Goal: Find contact information: Find contact information

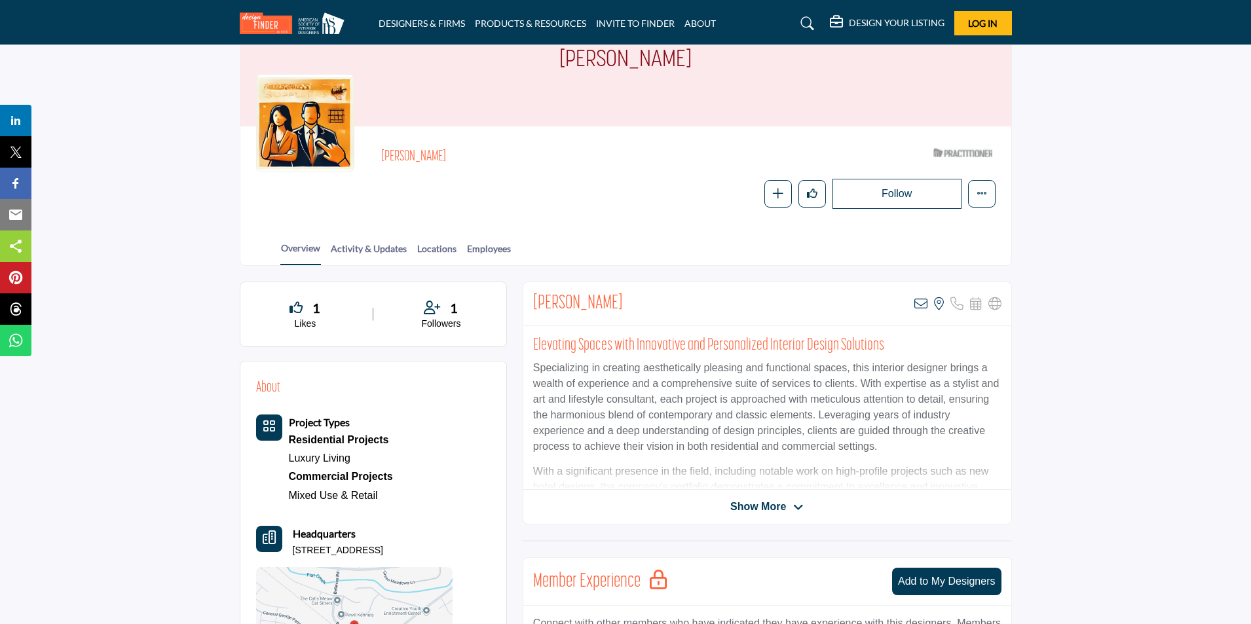
scroll to position [175, 0]
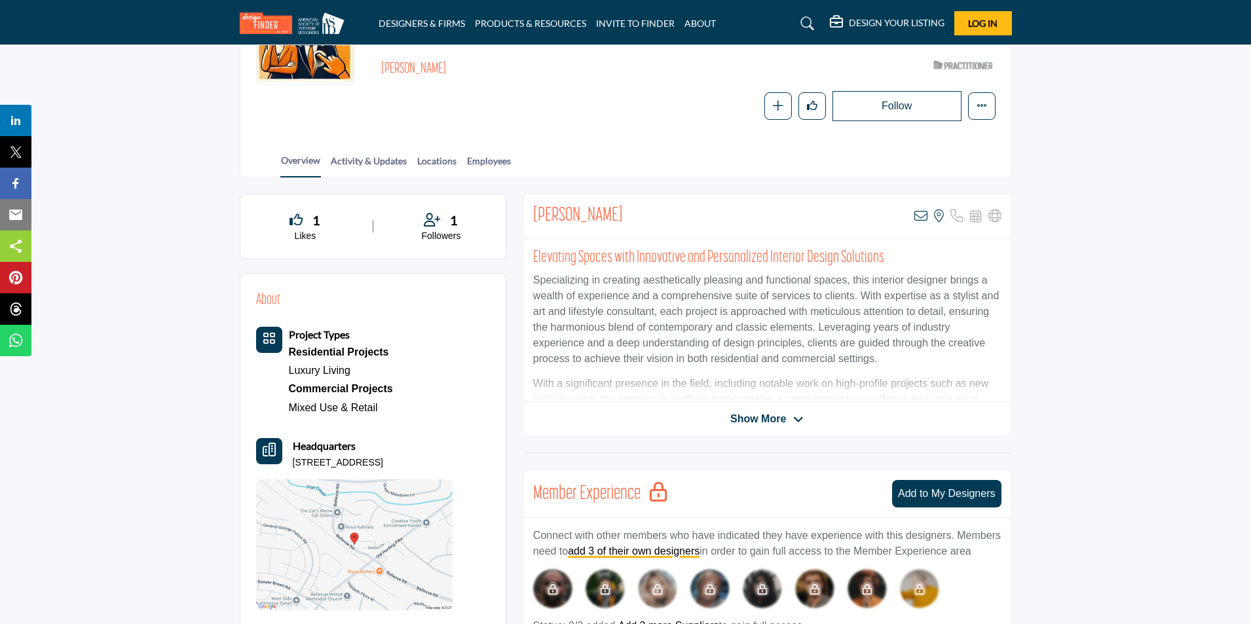
click at [755, 422] on span "Show More" at bounding box center [758, 419] width 56 height 16
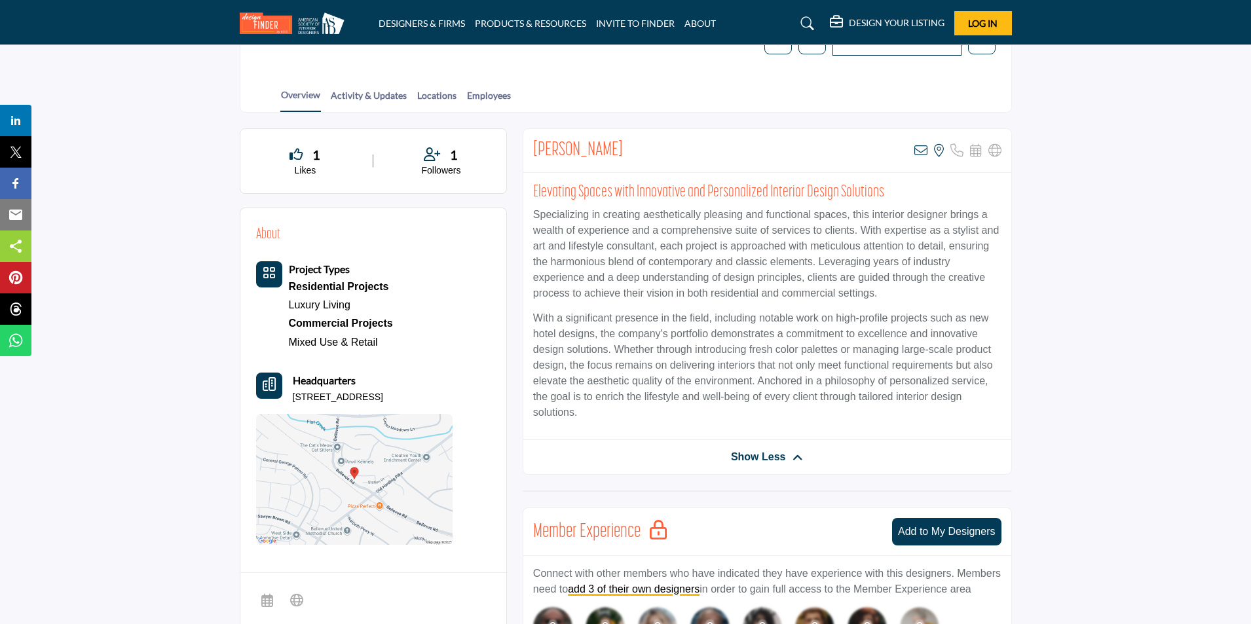
scroll to position [327, 0]
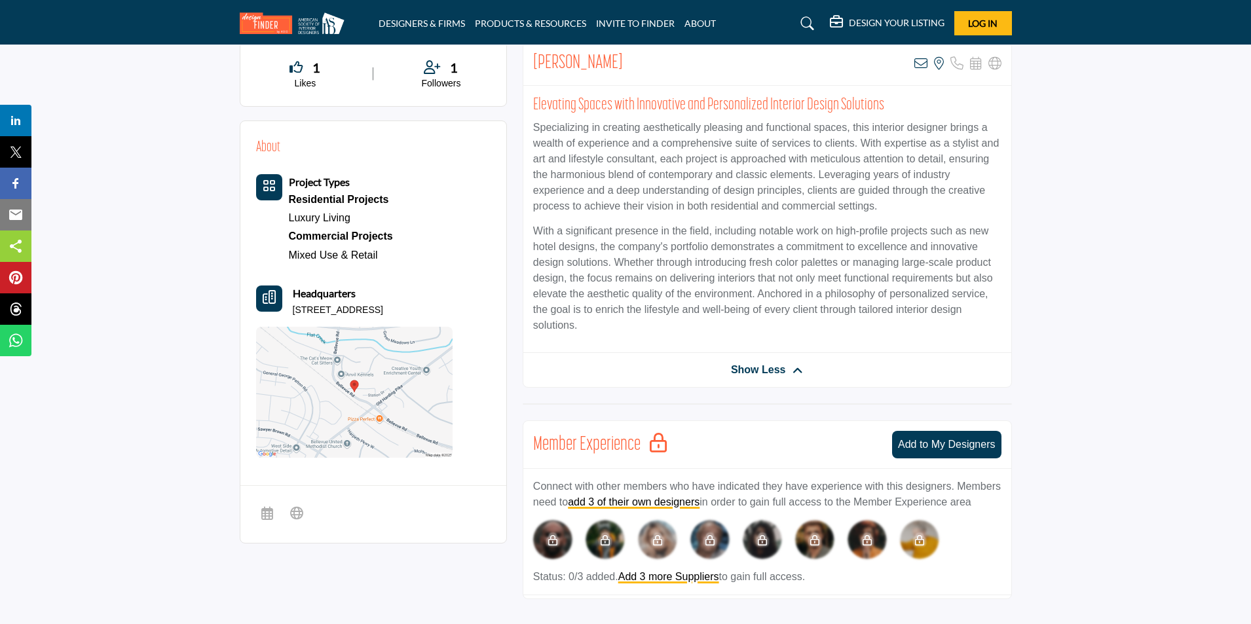
click at [276, 306] on button "Headquarter icon" at bounding box center [269, 299] width 26 height 26
click at [937, 65] on icon at bounding box center [939, 63] width 10 height 13
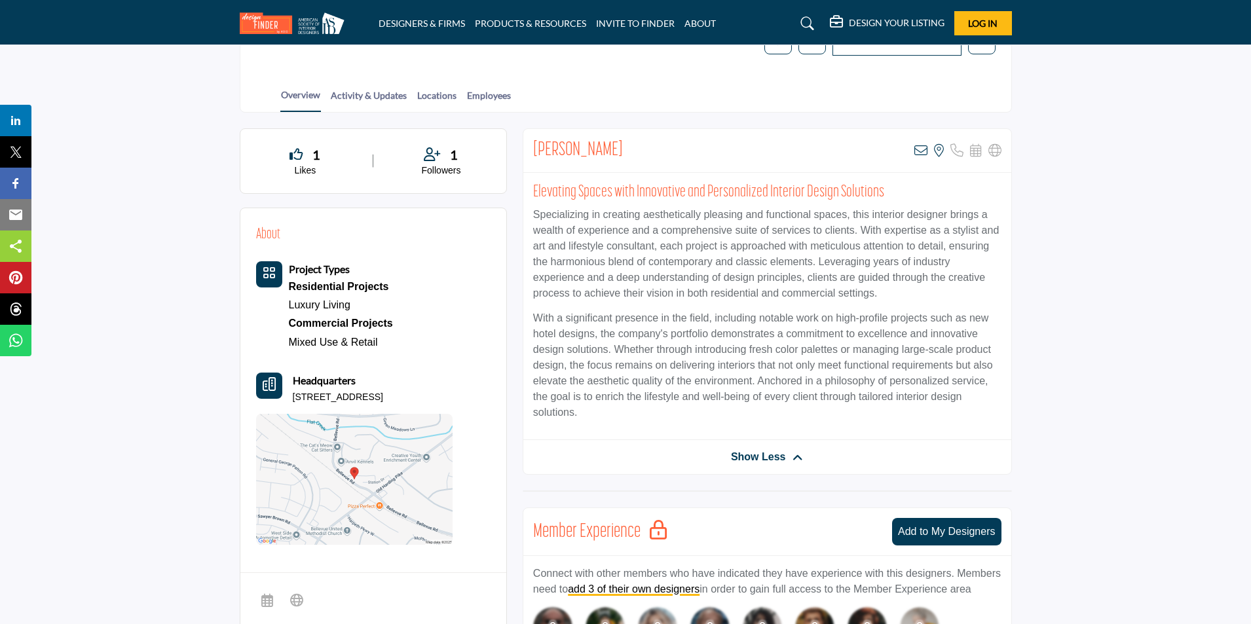
click at [578, 147] on h2 "[PERSON_NAME]" at bounding box center [578, 151] width 90 height 24
click at [922, 150] on icon at bounding box center [920, 150] width 13 height 13
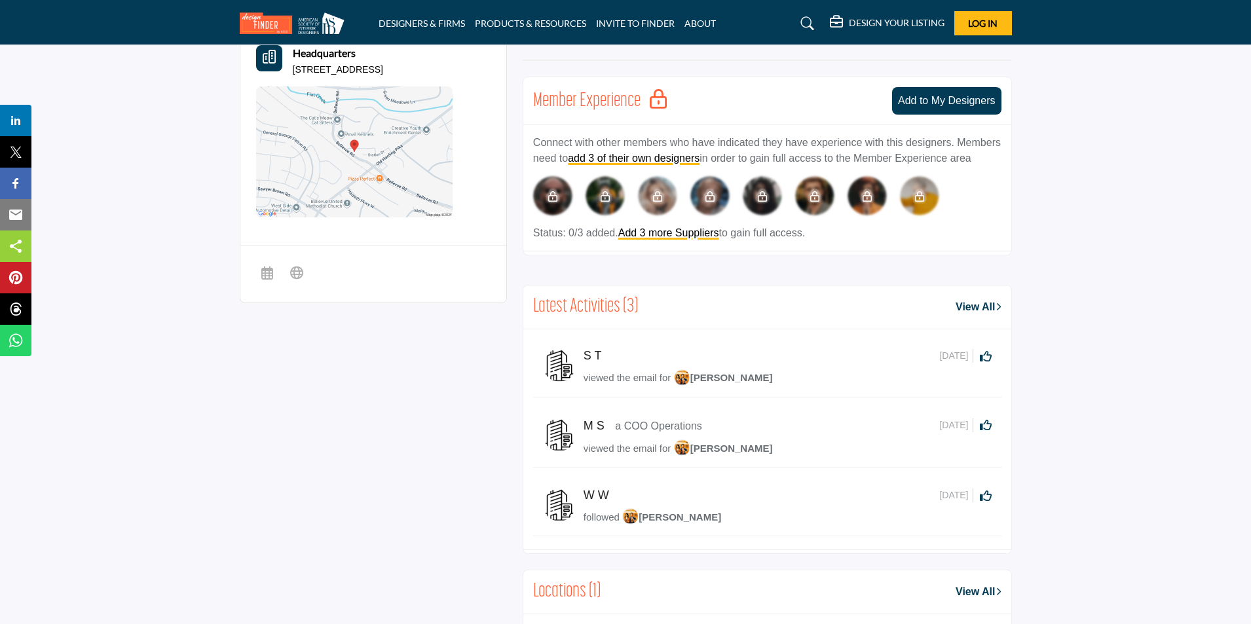
scroll to position [677, 0]
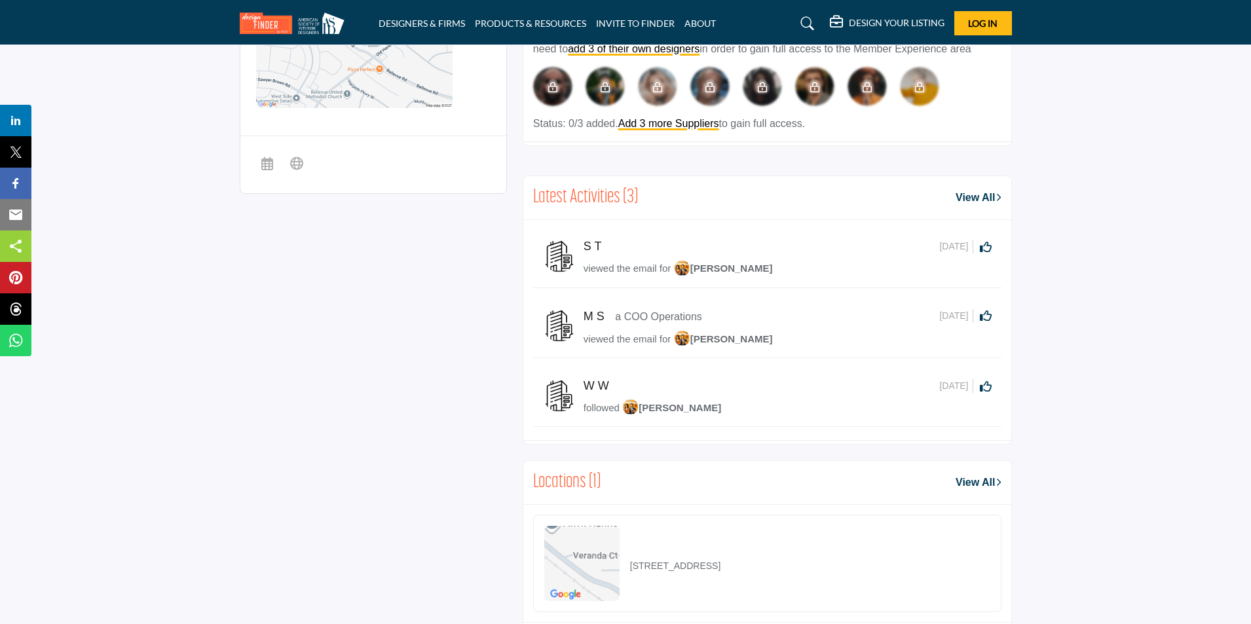
click at [717, 270] on span "[PERSON_NAME]" at bounding box center [723, 268] width 99 height 11
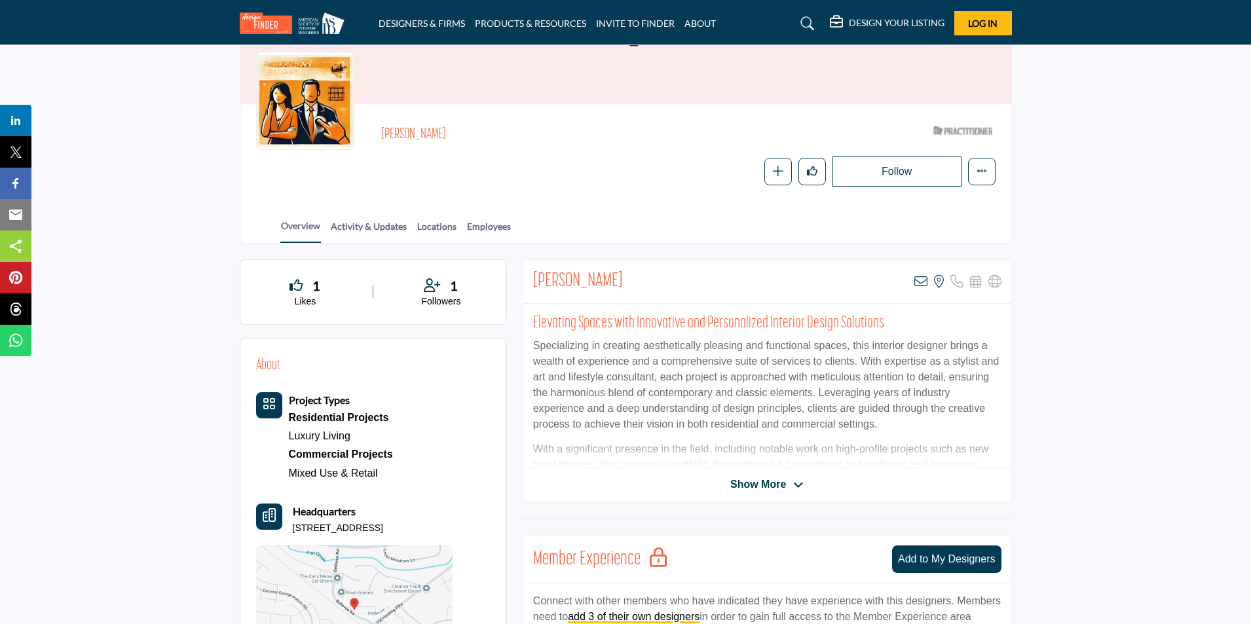
scroll to position [196, 0]
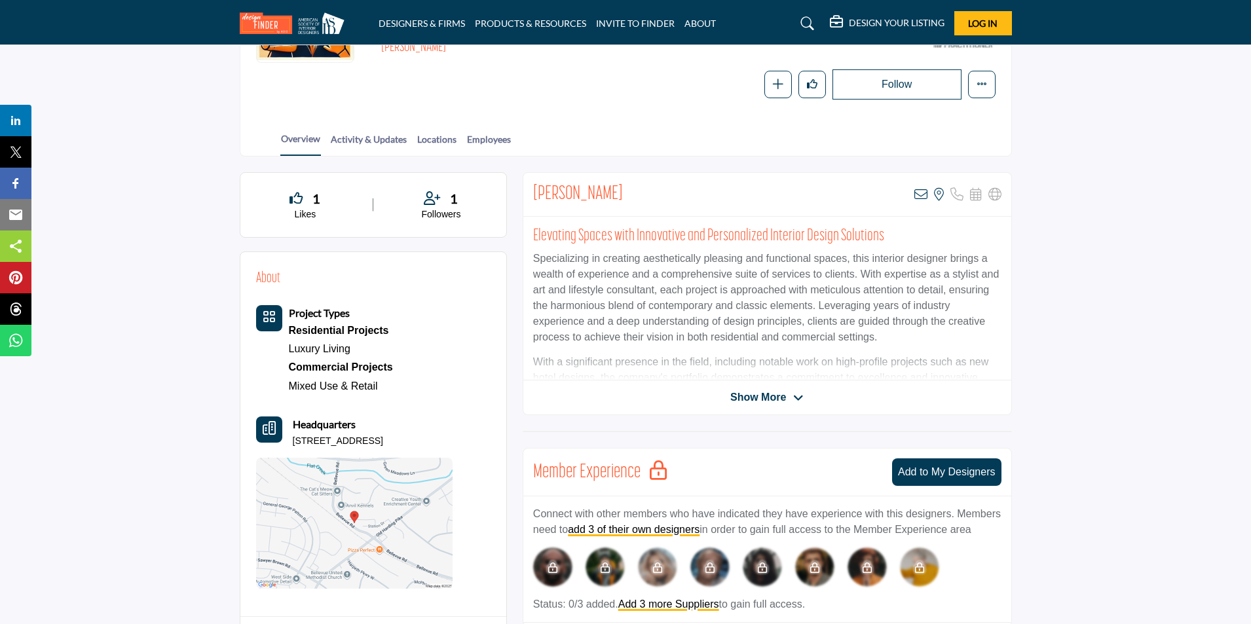
click at [773, 394] on span "Show More" at bounding box center [758, 398] width 56 height 16
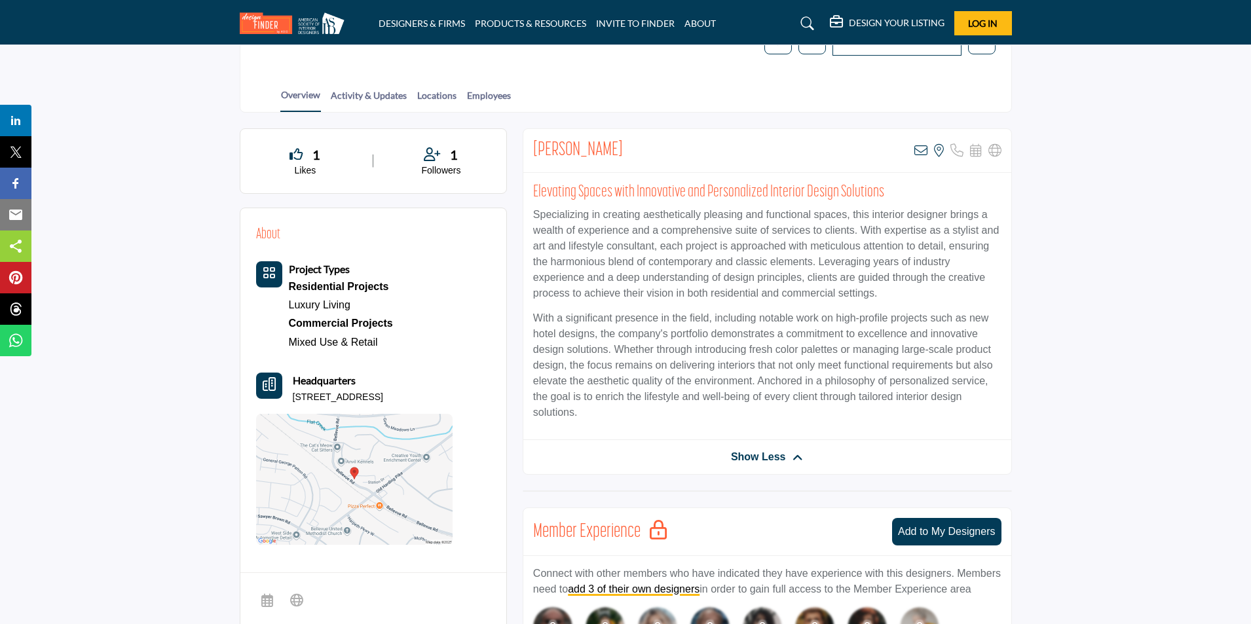
scroll to position [0, 0]
